Goal: Information Seeking & Learning: Learn about a topic

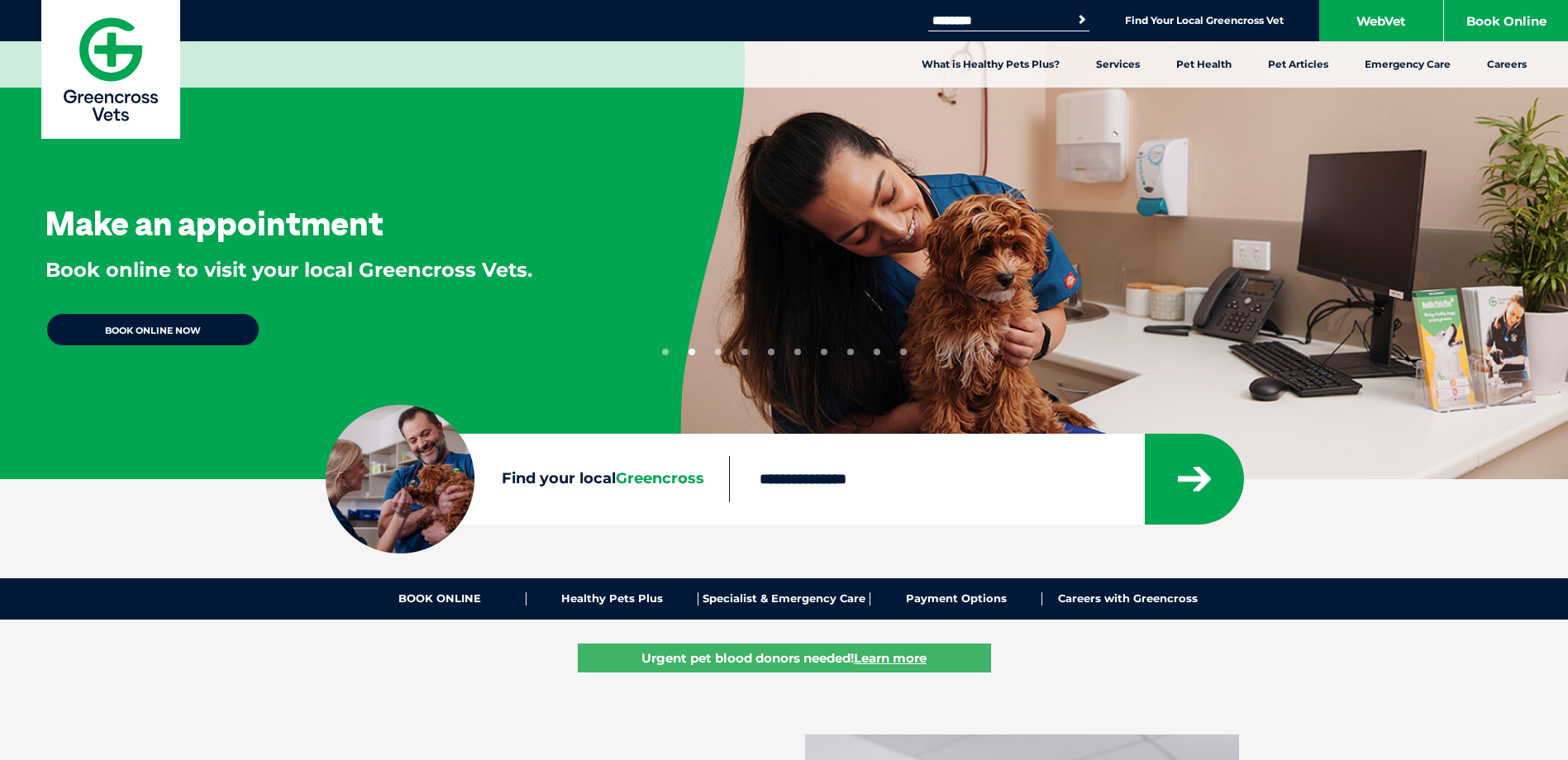
type input "********"
click at [1074, 11] on button "Search" at bounding box center [1082, 19] width 17 height 17
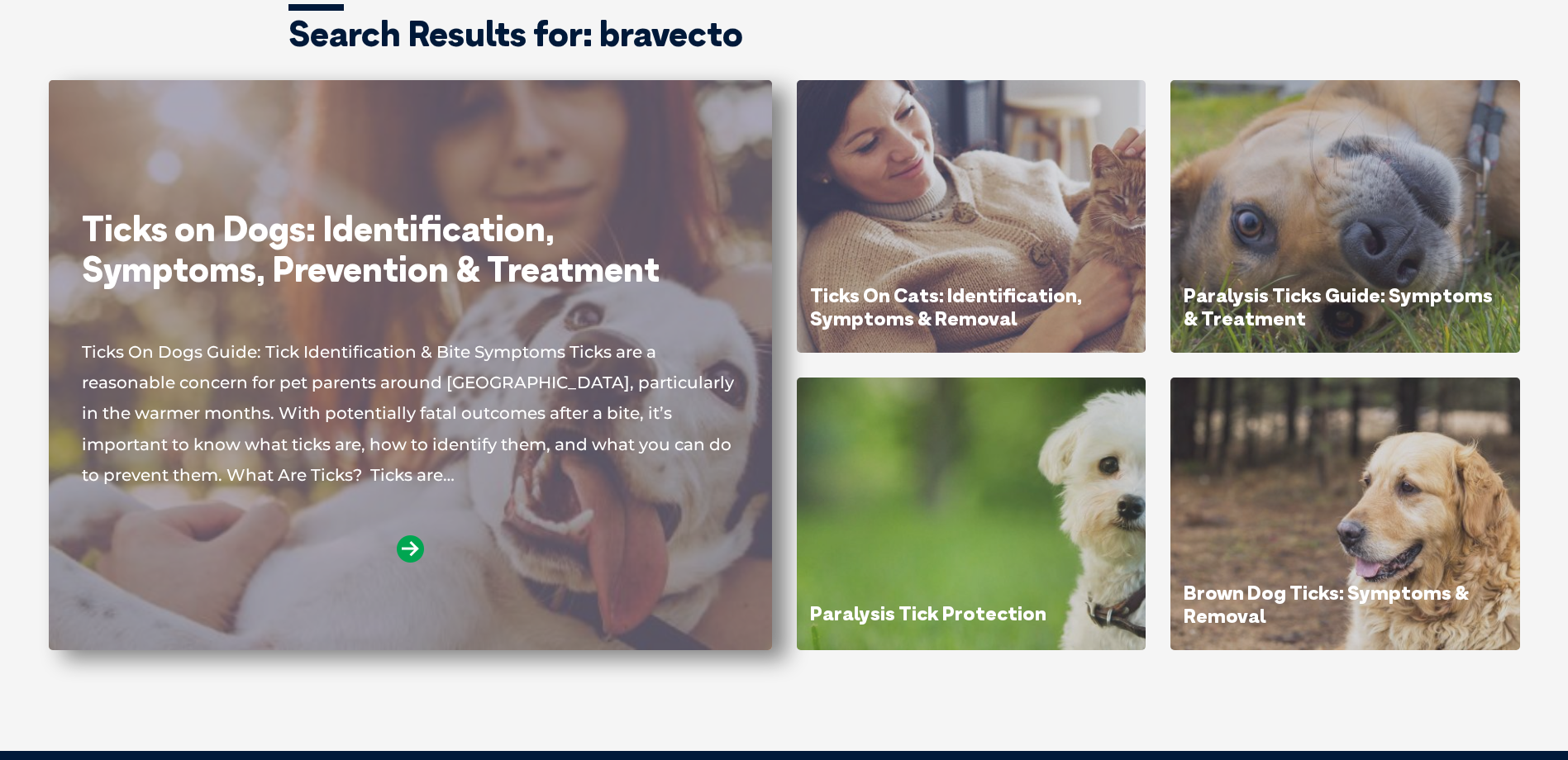
click at [509, 229] on link "Ticks on Dogs: Identification, Symptoms, Prevention & Treatment" at bounding box center [371, 248] width 578 height 84
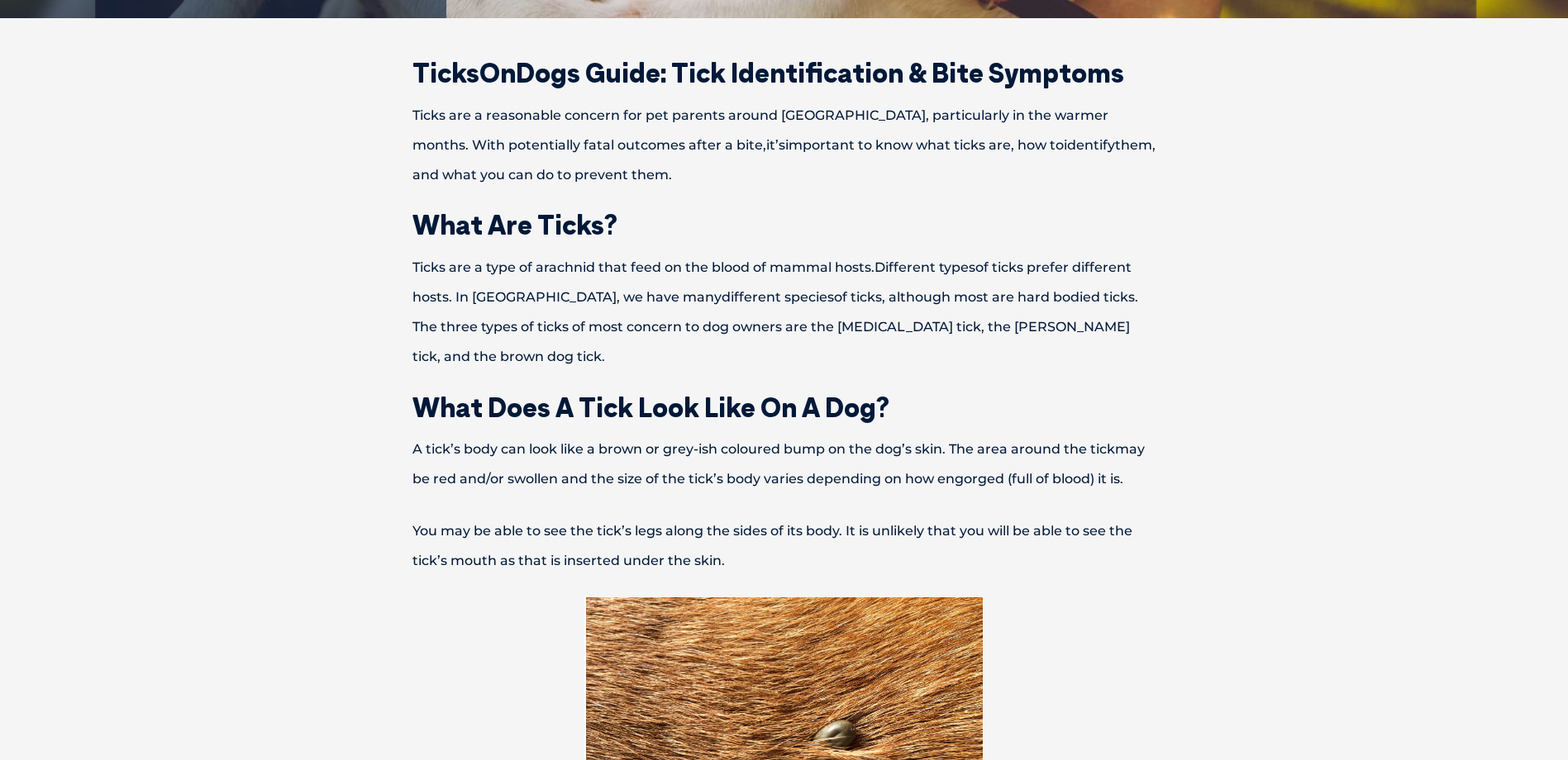
scroll to position [578, 0]
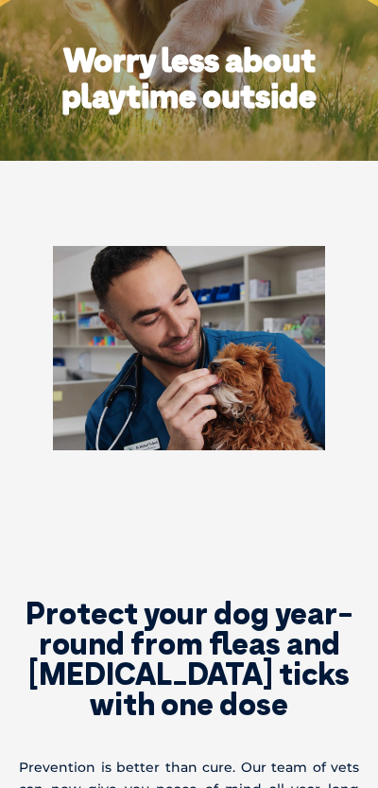
scroll to position [757, 0]
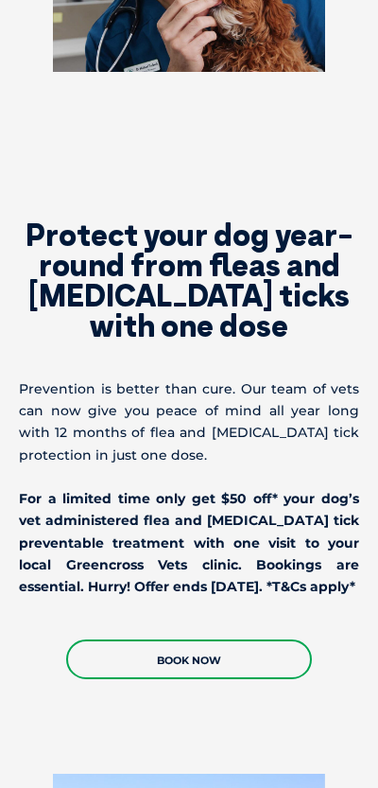
click at [207, 499] on b "For a limited time only get $50 off* your dog’s vet administered flea and paral…" at bounding box center [189, 542] width 341 height 105
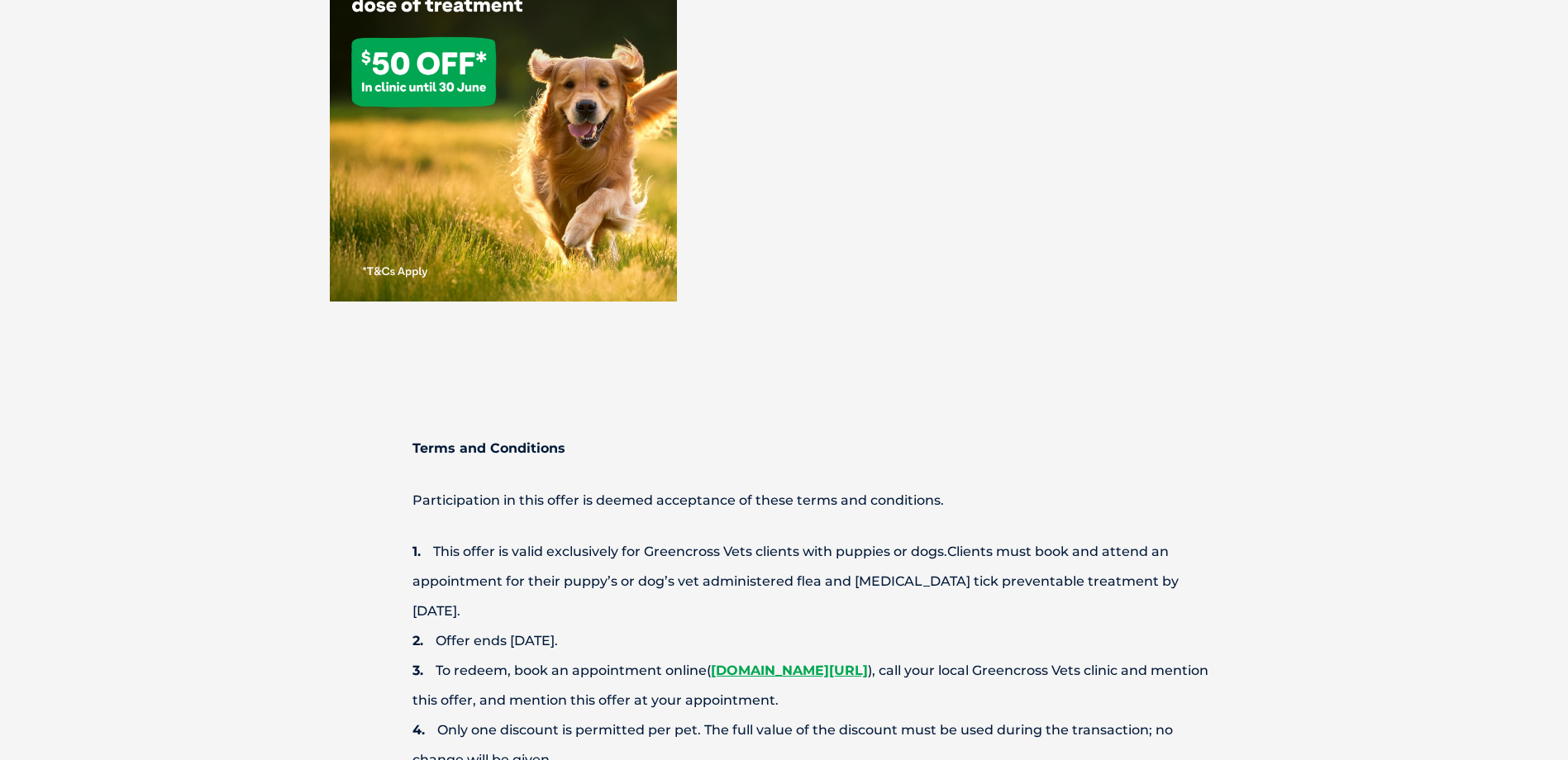
scroll to position [2396, 0]
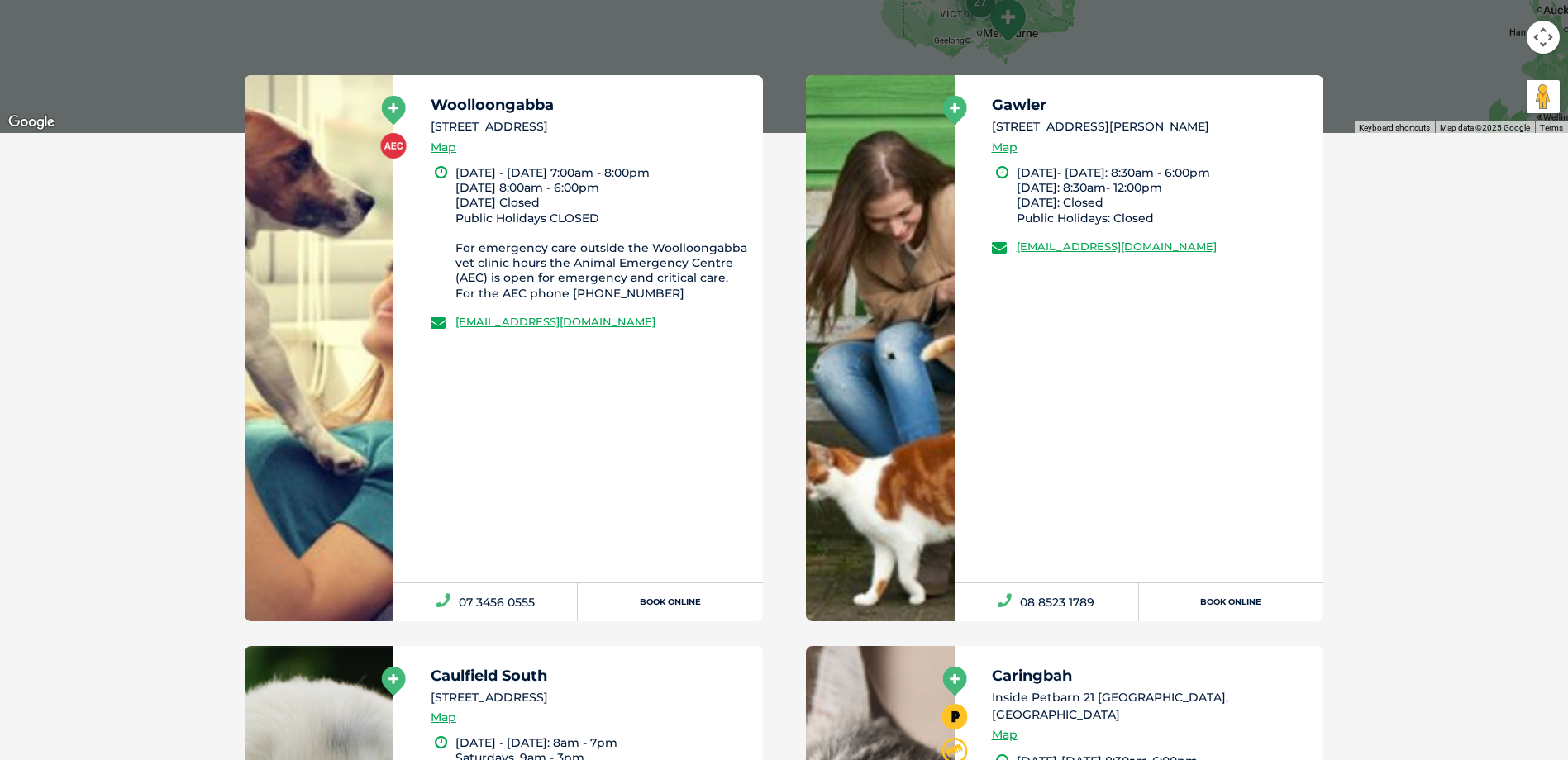
scroll to position [330, 0]
